Goal: Transaction & Acquisition: Download file/media

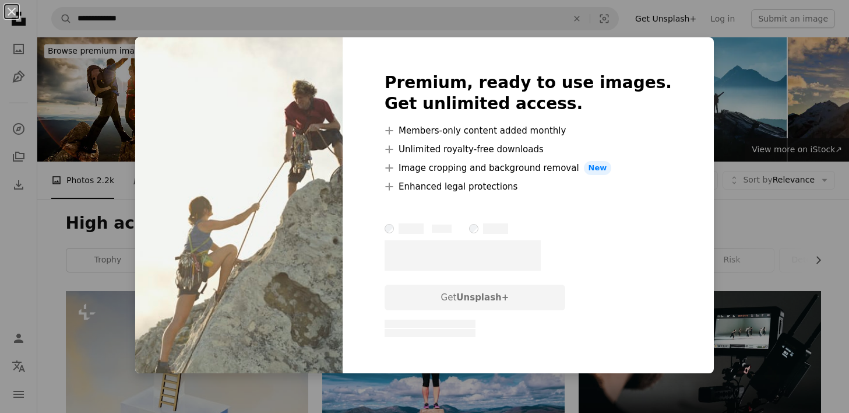
scroll to position [1310, 0]
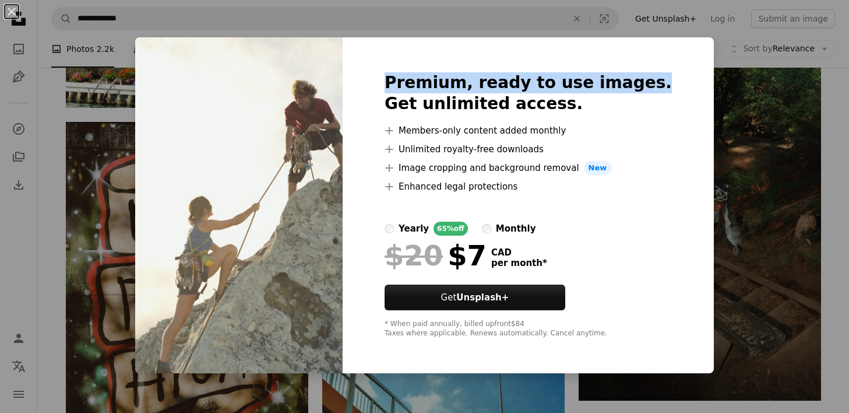
click at [694, 72] on div "An X shape Premium, ready to use images. Get unlimited access. A plus sign Memb…" at bounding box center [424, 206] width 849 height 413
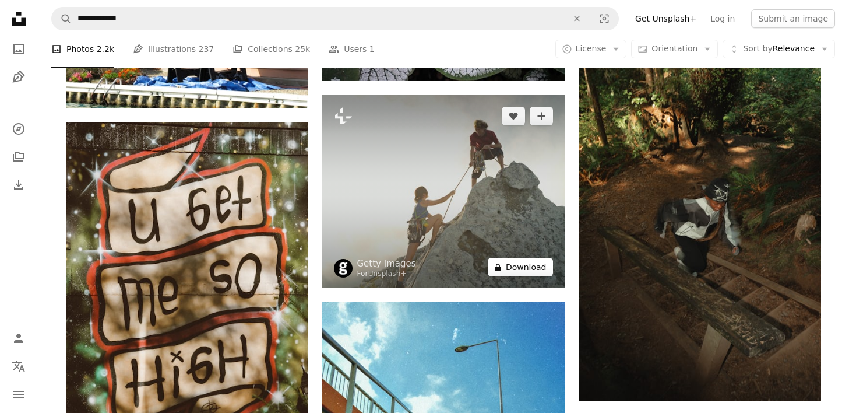
click at [534, 265] on button "A lock Download" at bounding box center [520, 267] width 65 height 19
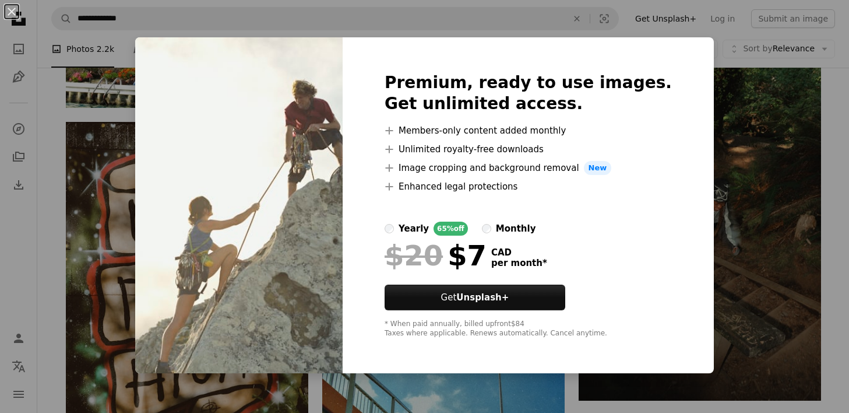
click at [692, 88] on div "An X shape Premium, ready to use images. Get unlimited access. A plus sign Memb…" at bounding box center [424, 206] width 849 height 413
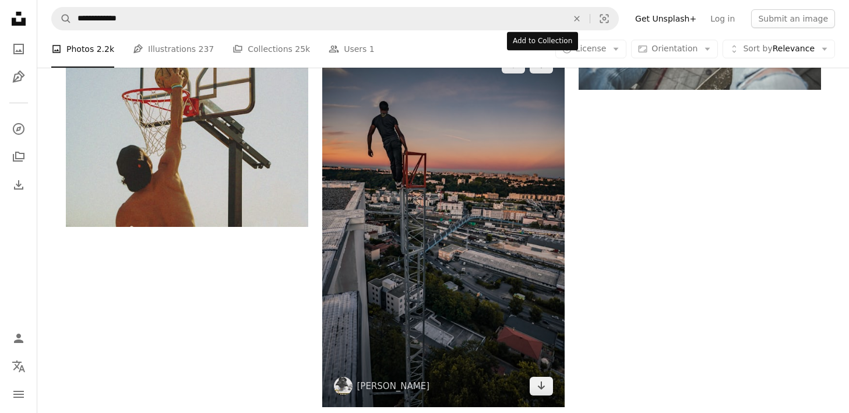
scroll to position [1948, 0]
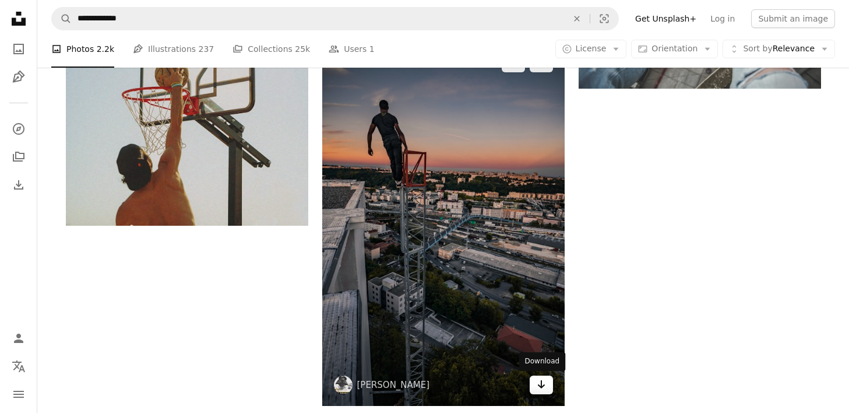
click at [538, 389] on icon "Arrow pointing down" at bounding box center [541, 384] width 9 height 14
